Goal: Book appointment/travel/reservation

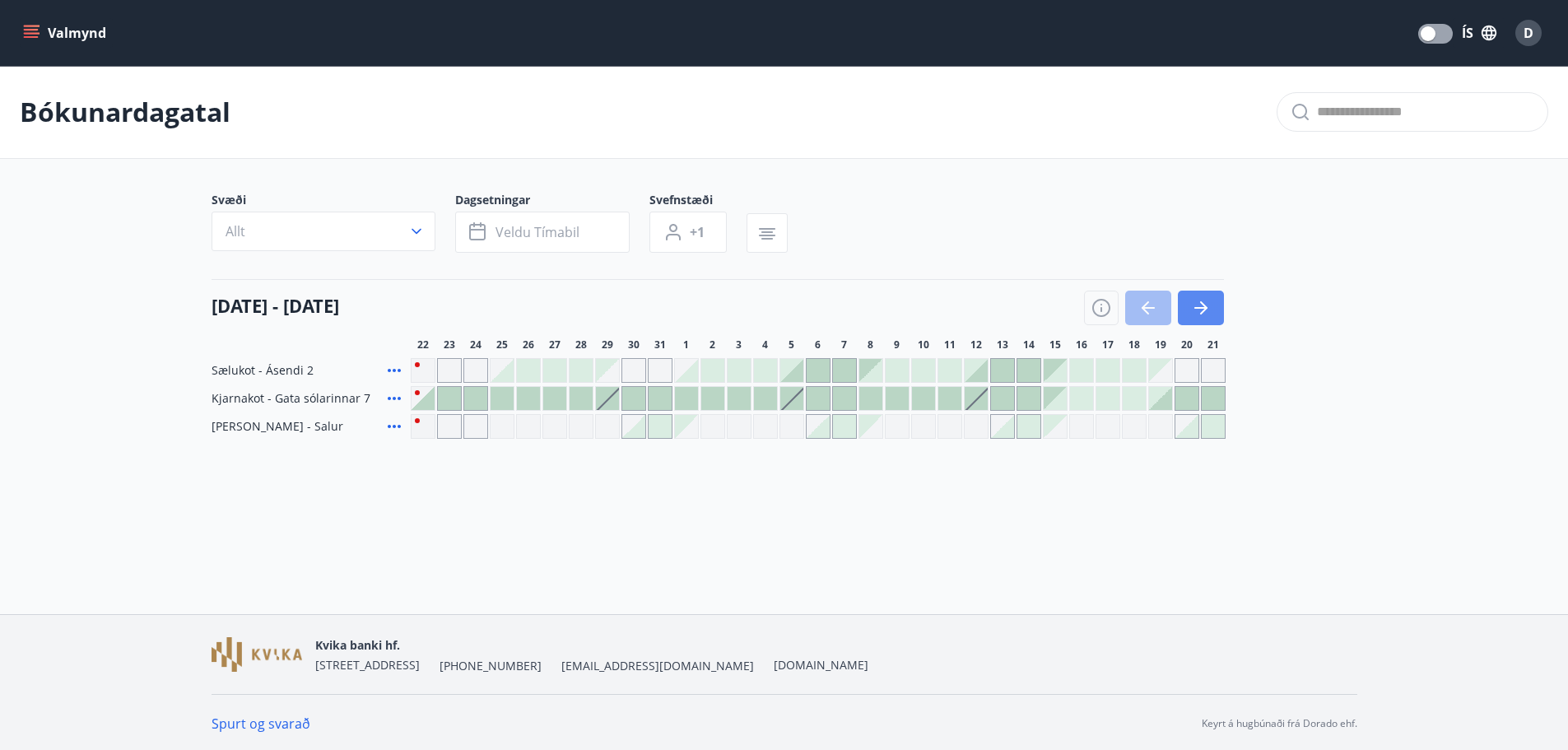
click at [1206, 303] on icon "button" at bounding box center [1201, 308] width 20 height 20
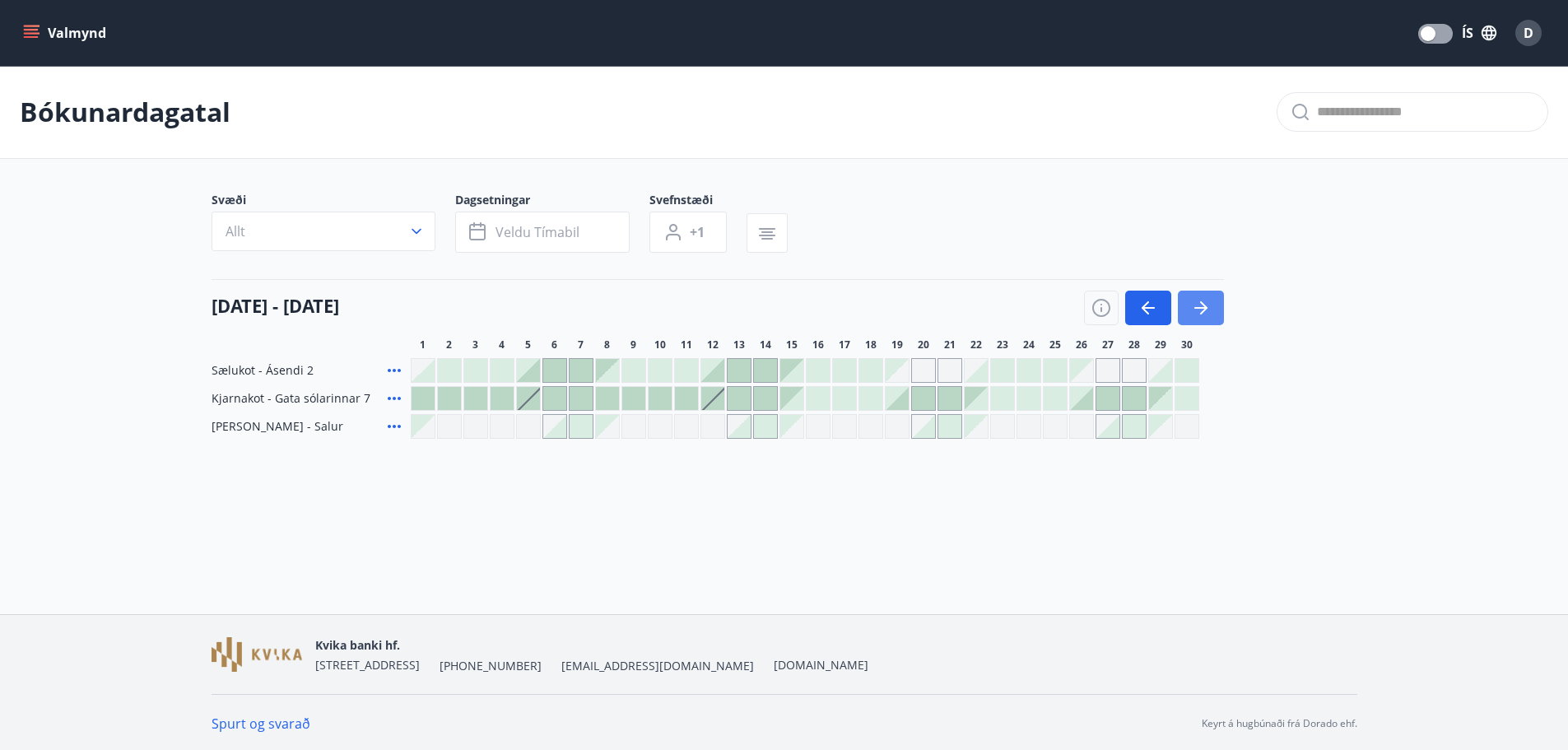
click at [1206, 303] on icon "button" at bounding box center [1201, 308] width 20 height 20
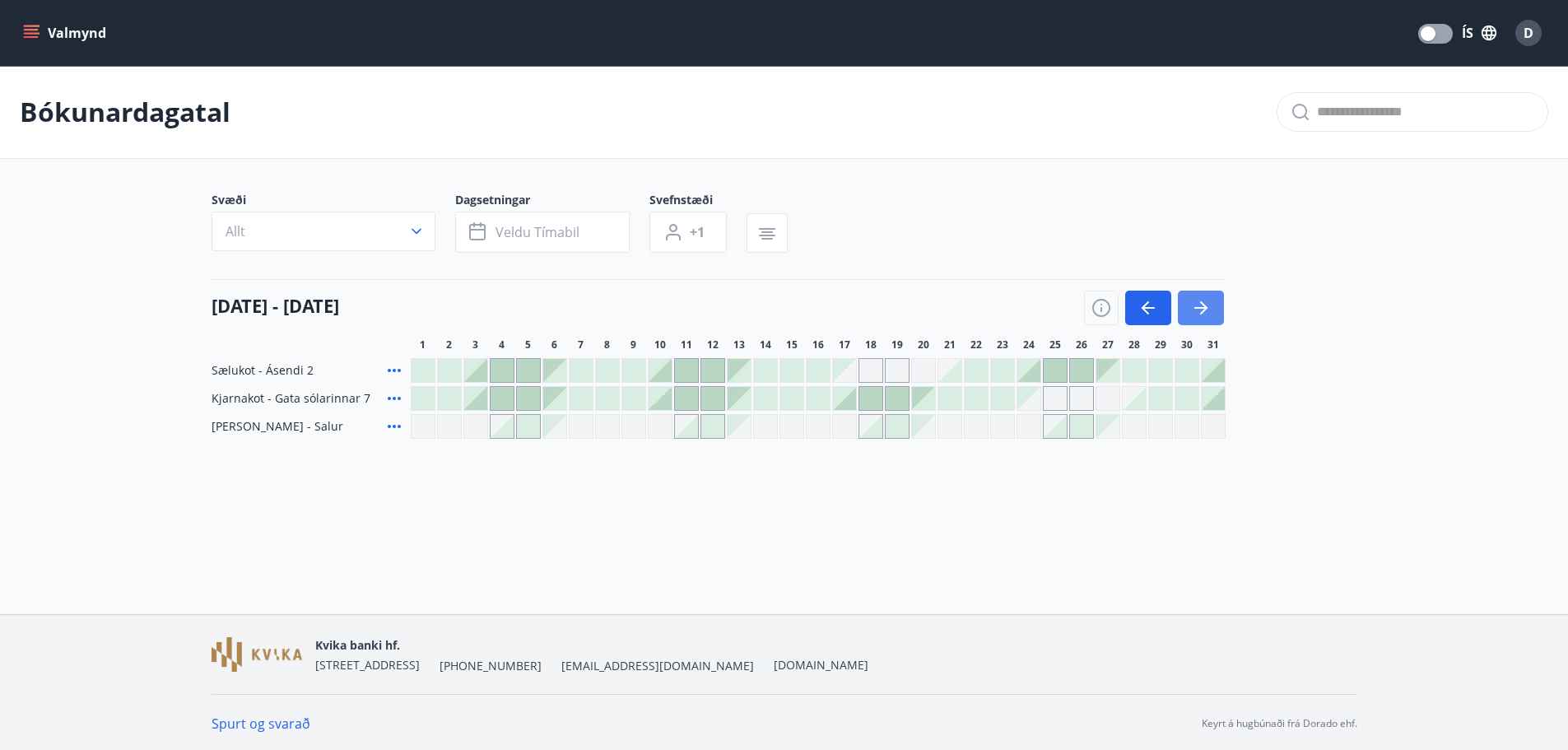
click at [1206, 303] on icon "button" at bounding box center [1201, 308] width 20 height 20
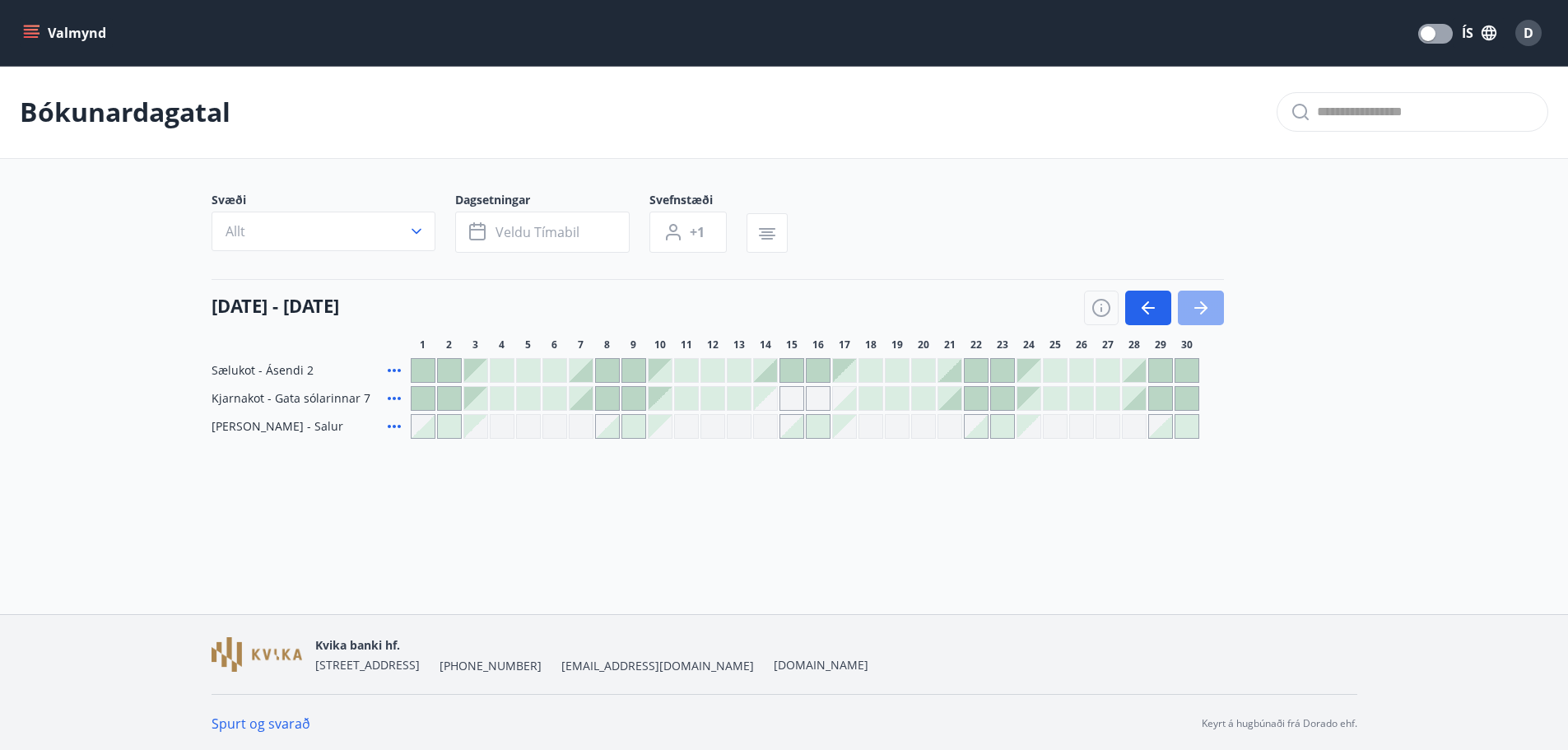
click at [1206, 303] on icon "button" at bounding box center [1201, 308] width 20 height 20
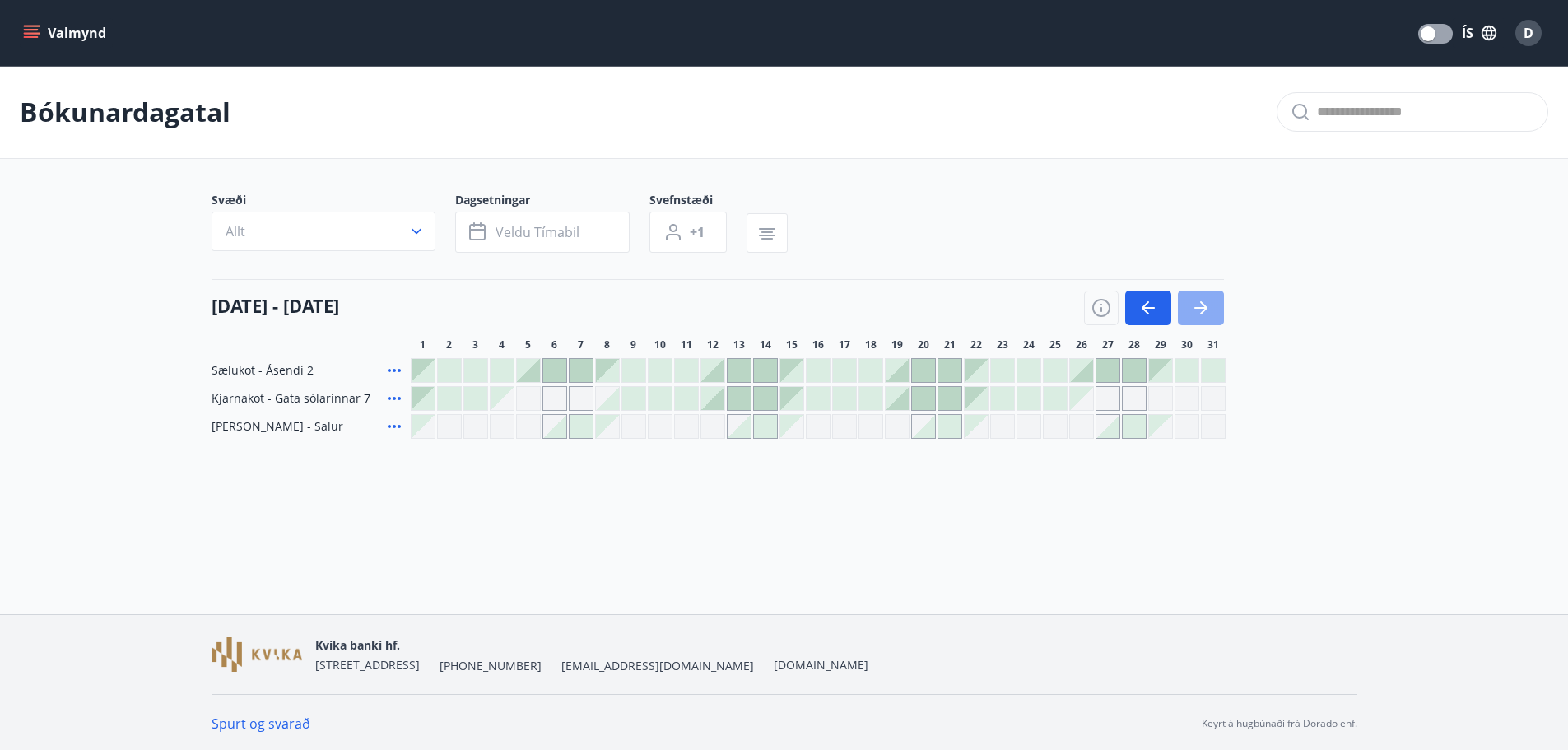
click at [1206, 303] on icon "button" at bounding box center [1201, 308] width 20 height 20
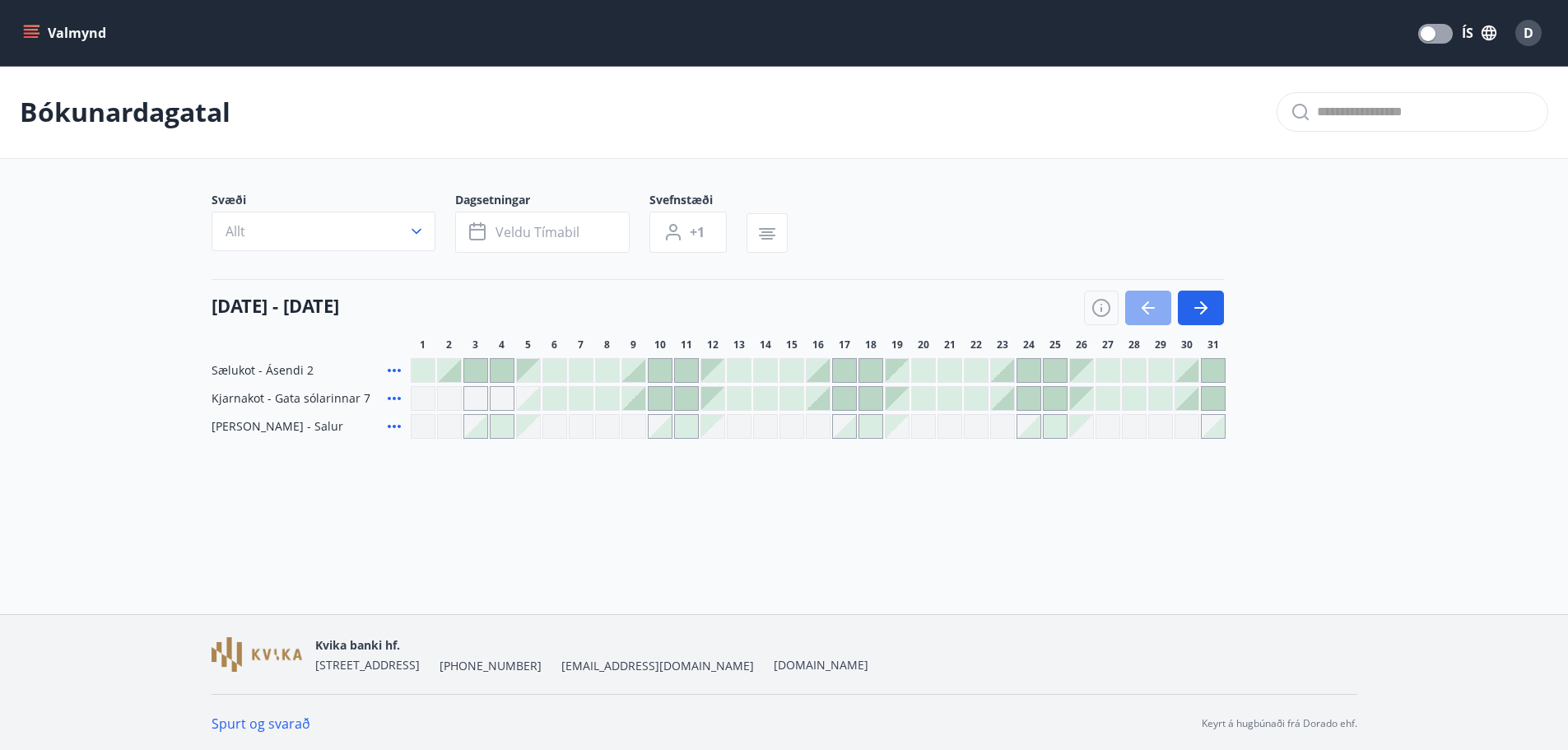
click at [1131, 312] on button "button" at bounding box center [1148, 307] width 46 height 34
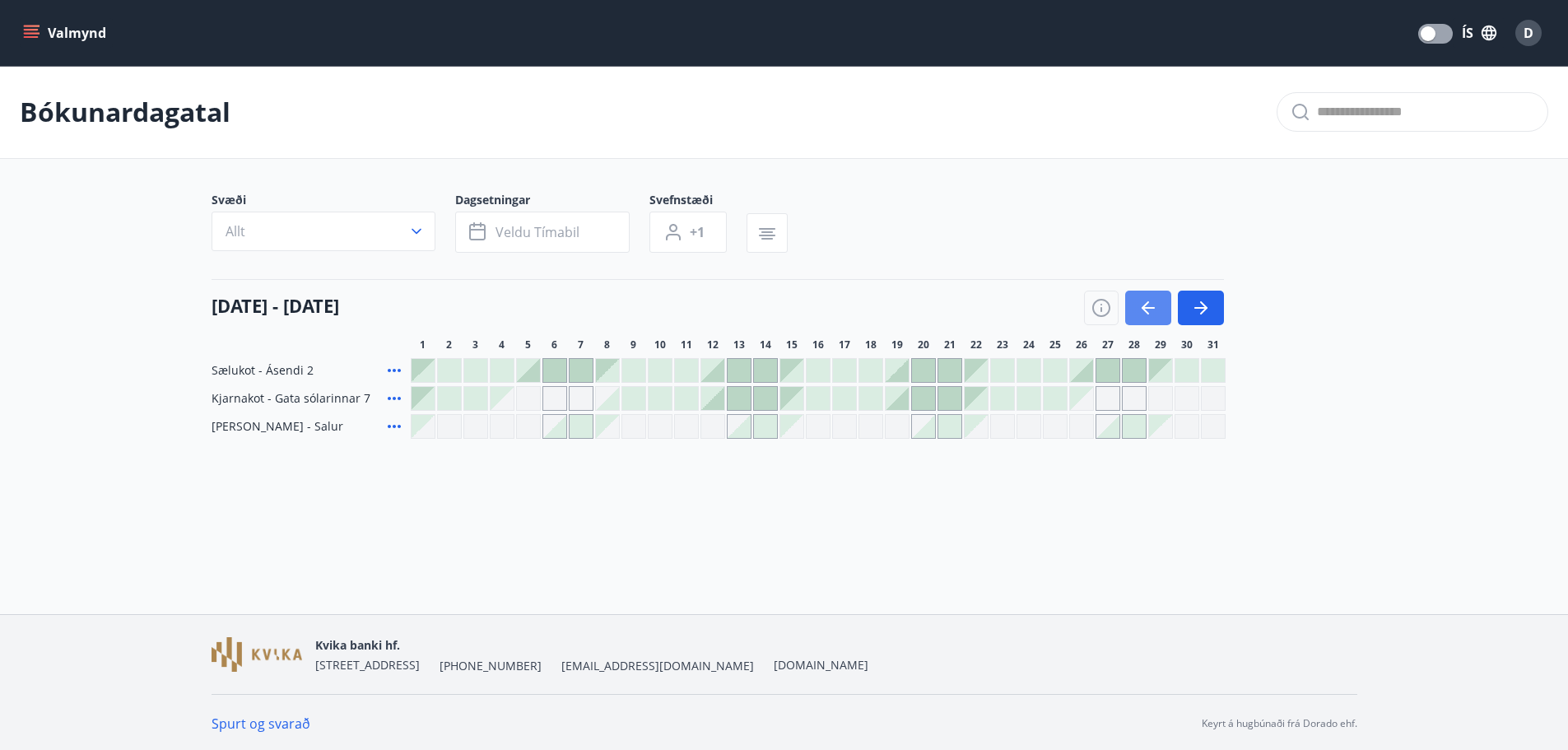
click at [1147, 311] on icon "button" at bounding box center [1149, 308] width 20 height 20
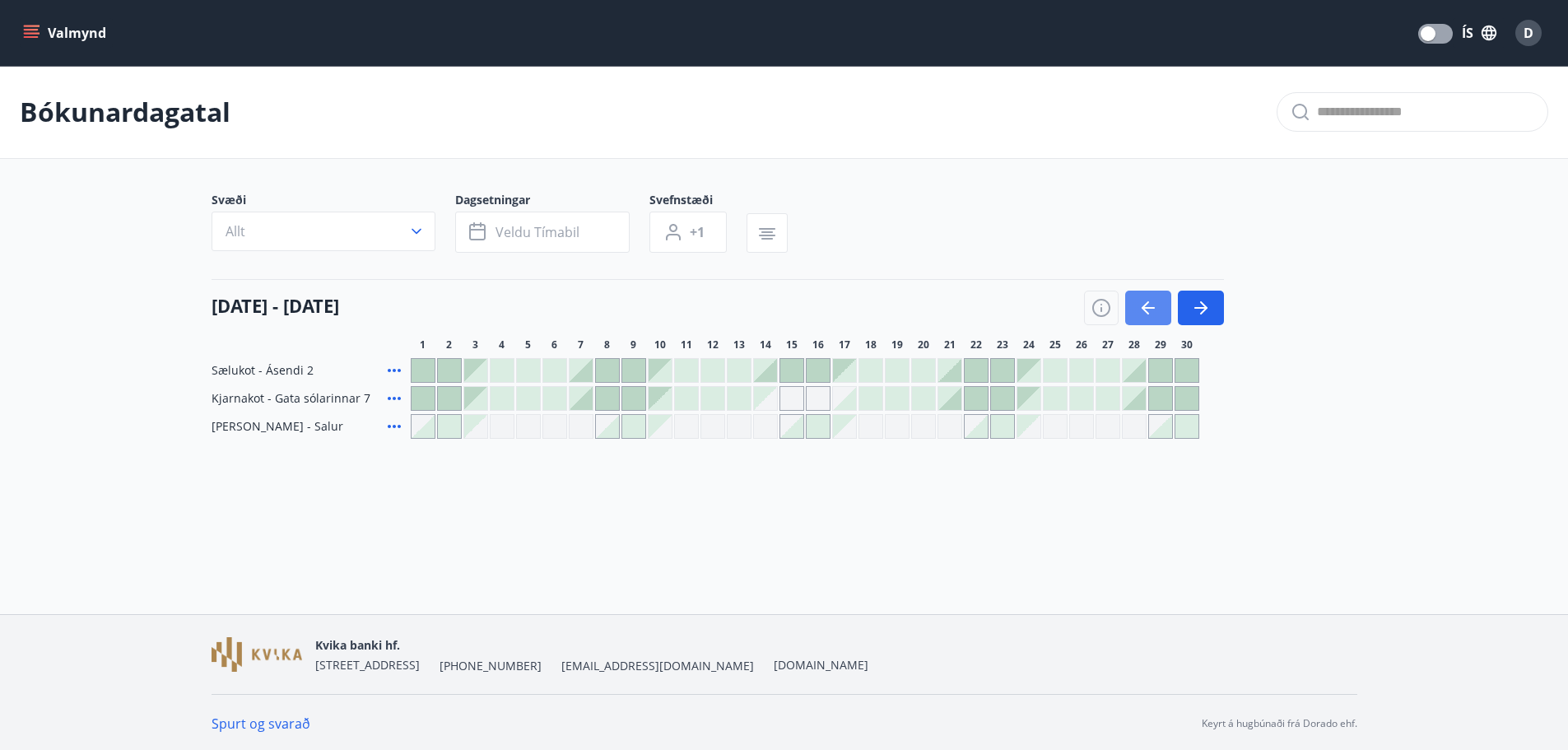
click at [1147, 311] on icon "button" at bounding box center [1149, 308] width 20 height 20
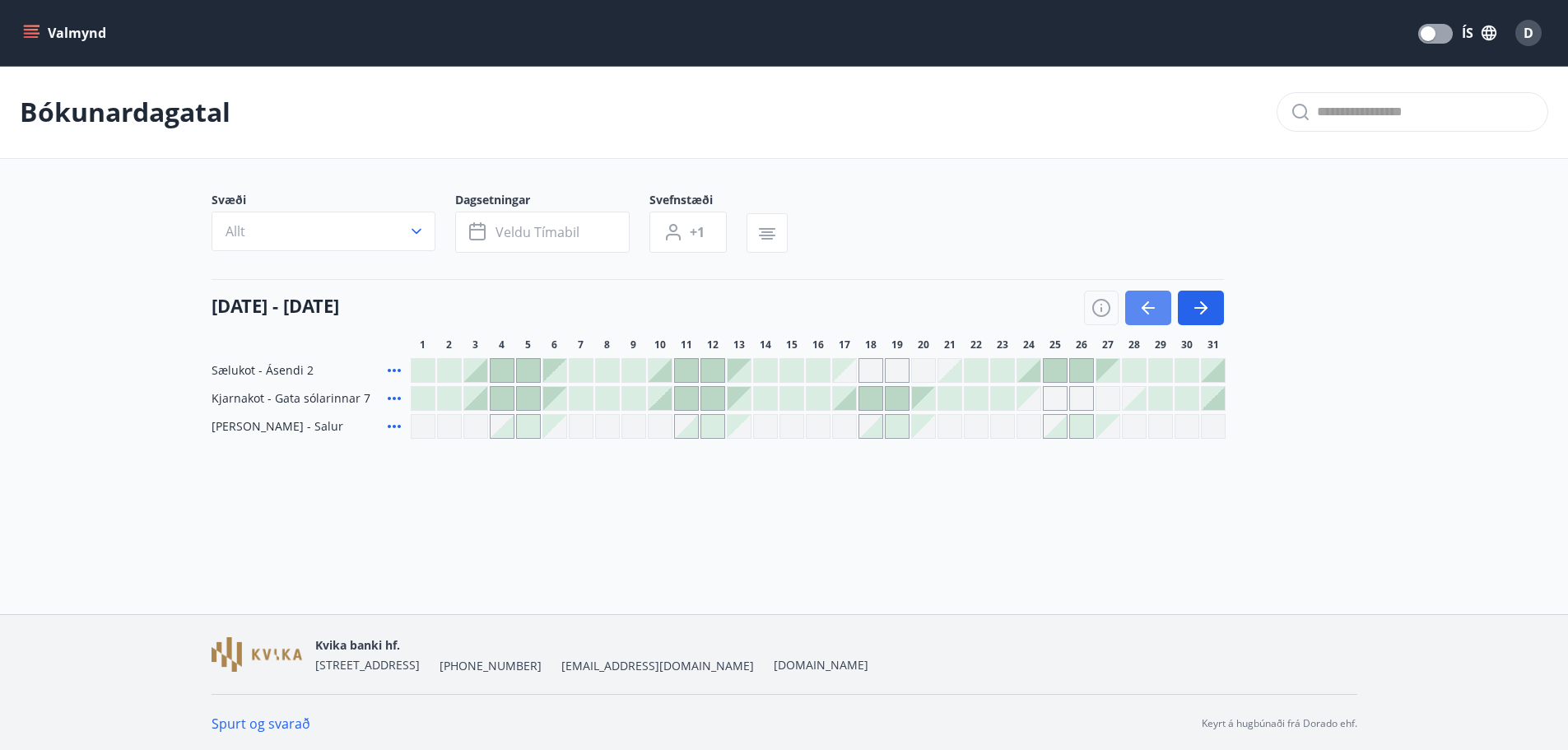
click at [1147, 311] on icon "button" at bounding box center [1149, 308] width 20 height 20
